Goal: Task Accomplishment & Management: Manage account settings

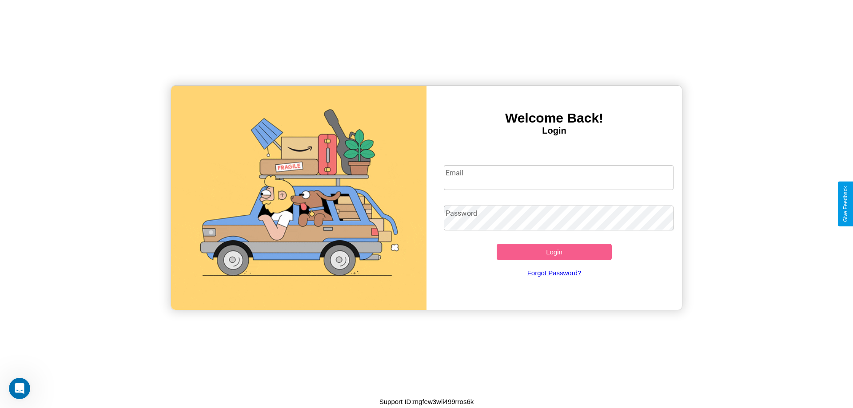
click at [558, 177] on input "Email" at bounding box center [559, 177] width 230 height 25
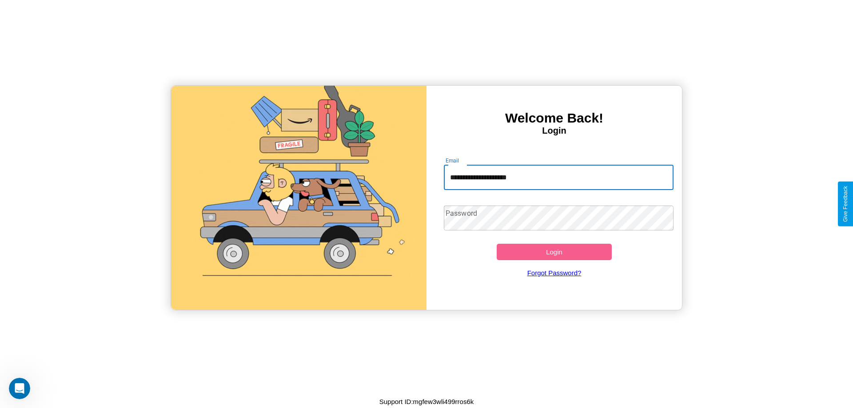
type input "**********"
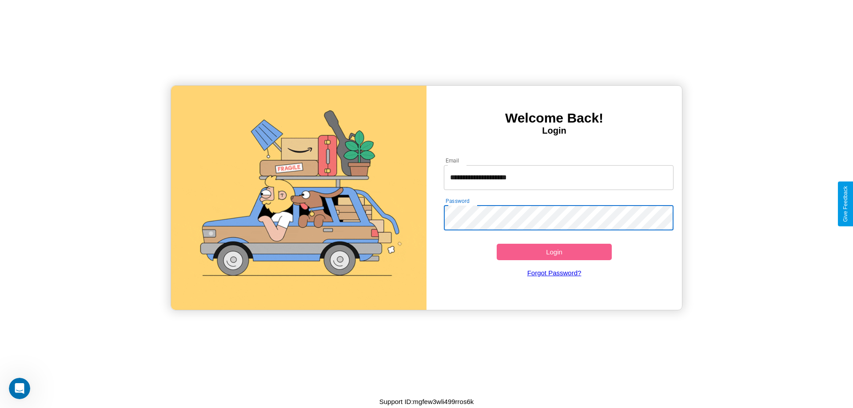
click at [554, 252] on button "Login" at bounding box center [554, 252] width 115 height 16
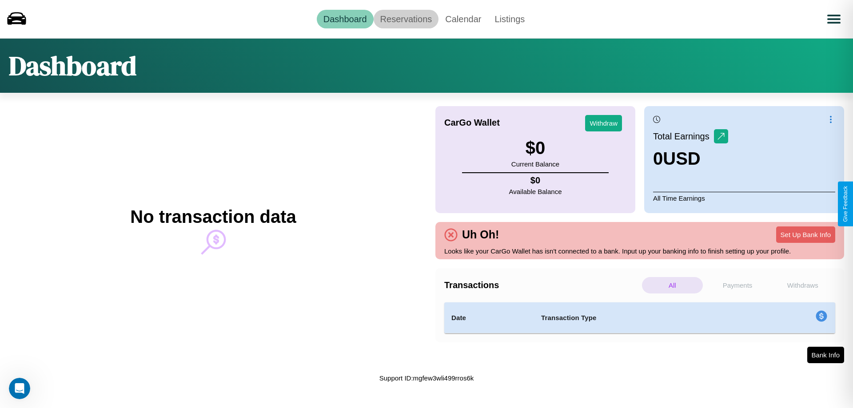
click at [406, 19] on link "Reservations" at bounding box center [406, 19] width 65 height 19
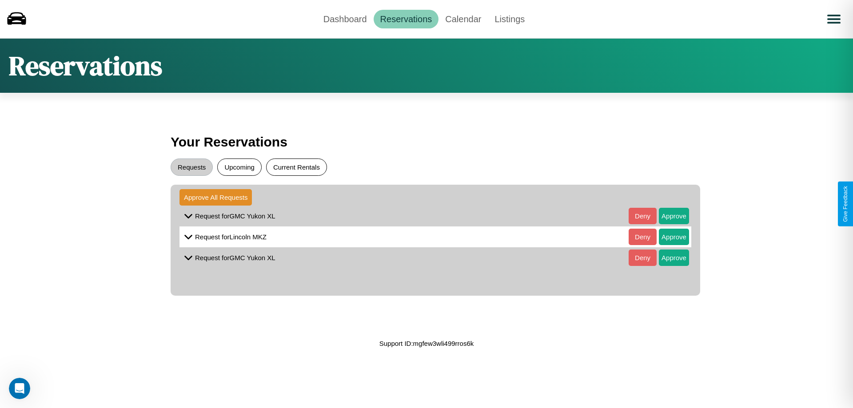
click at [296, 167] on button "Current Rentals" at bounding box center [296, 167] width 61 height 17
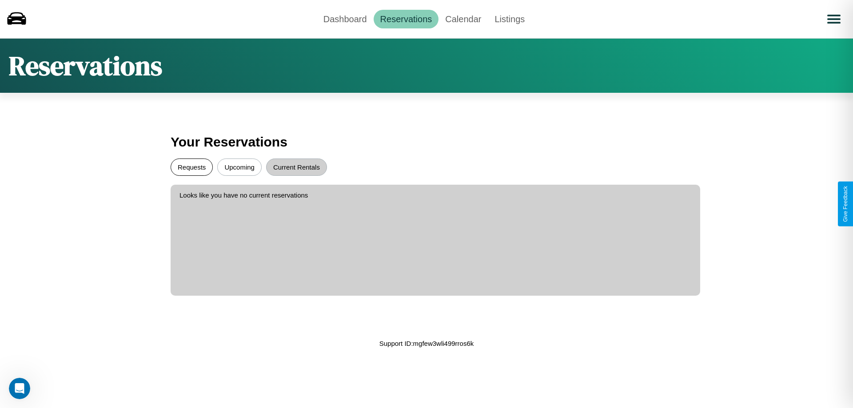
click at [191, 167] on button "Requests" at bounding box center [192, 167] width 42 height 17
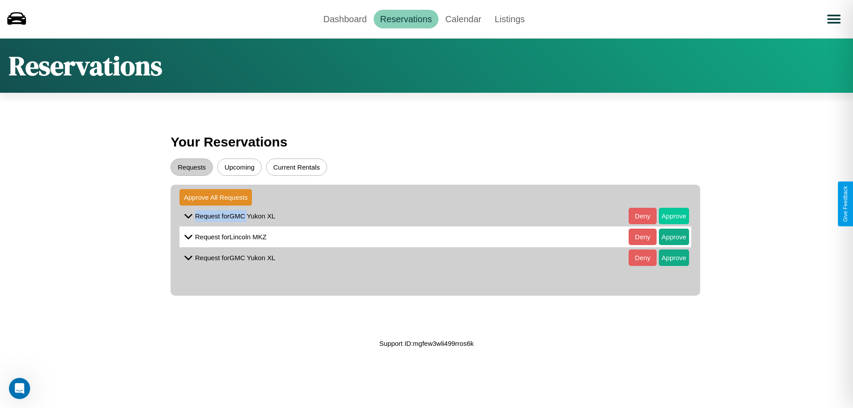
click at [667, 216] on button "Approve" at bounding box center [674, 216] width 30 height 16
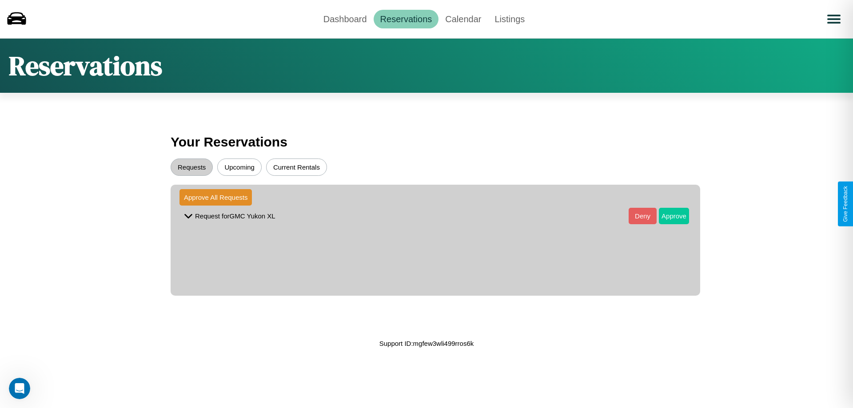
click at [667, 216] on button "Approve" at bounding box center [674, 216] width 30 height 16
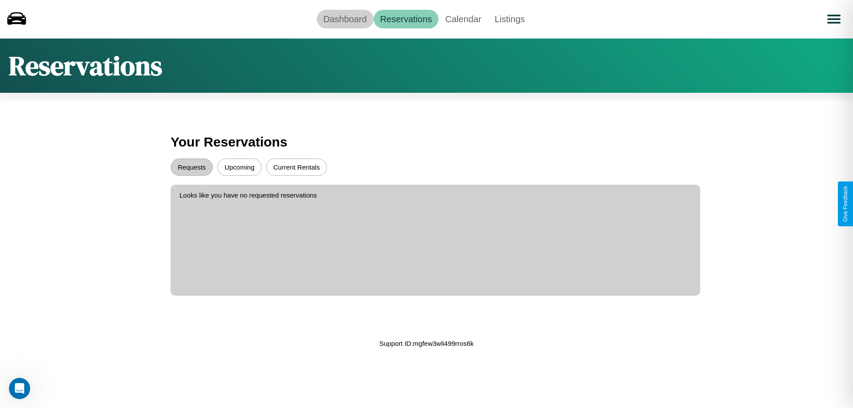
click at [345, 19] on link "Dashboard" at bounding box center [345, 19] width 57 height 19
